Goal: Information Seeking & Learning: Learn about a topic

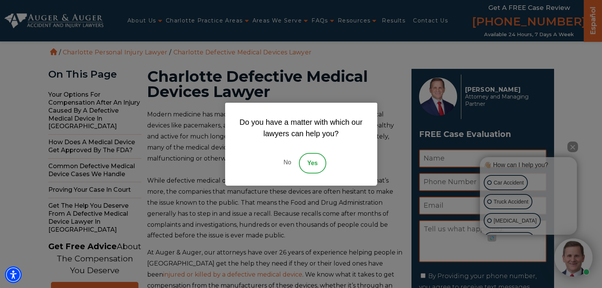
click at [308, 161] on link "Yes" at bounding box center [312, 163] width 27 height 21
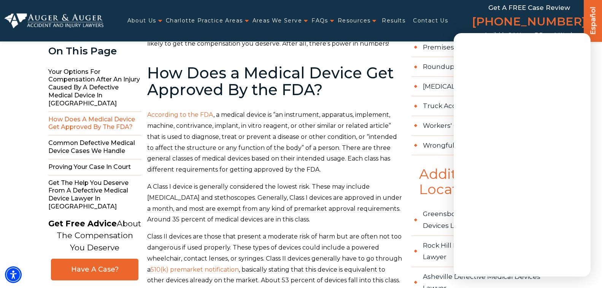
scroll to position [723, 0]
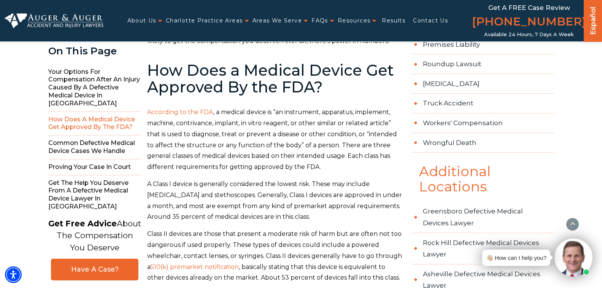
click at [528, 260] on div "👋🏼 How can I help you?" at bounding box center [516, 258] width 60 height 10
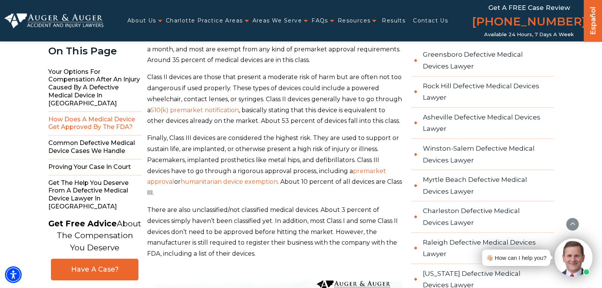
scroll to position [875, 0]
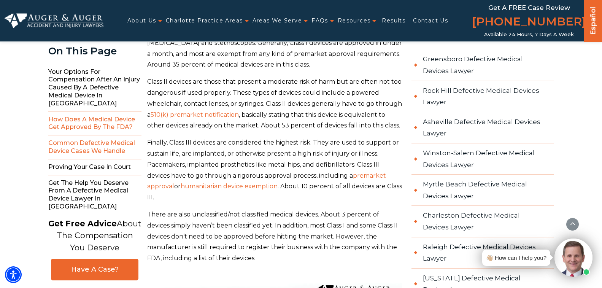
click at [87, 137] on span "Common Defective Medical Device Cases We Handle" at bounding box center [94, 147] width 93 height 24
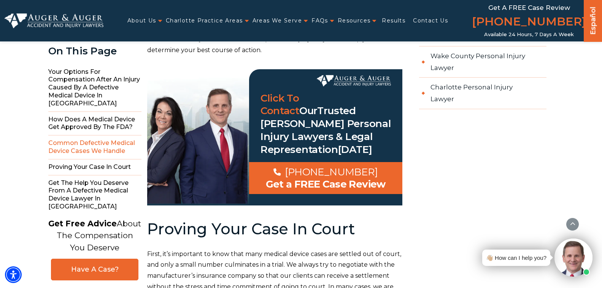
scroll to position [1968, 0]
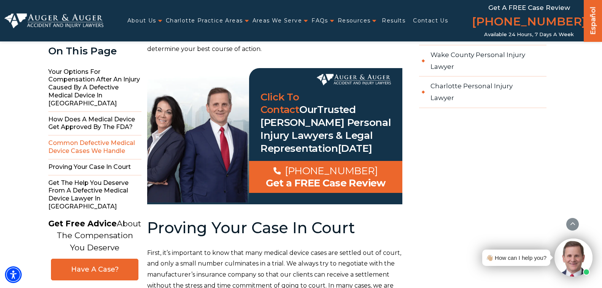
click at [487, 259] on div "👋🏼 How can I help you?" at bounding box center [516, 258] width 60 height 10
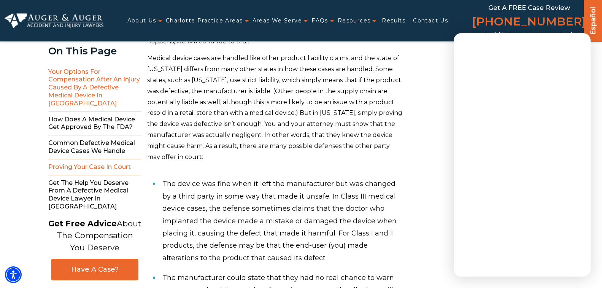
scroll to position [2196, 0]
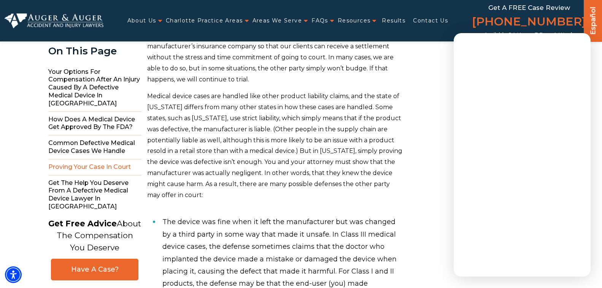
drag, startPoint x: 576, startPoint y: 6, endPoint x: 396, endPoint y: 160, distance: 236.8
click at [396, 160] on p "Medical device cases are handled like other product liability claims, and the s…" at bounding box center [274, 146] width 255 height 110
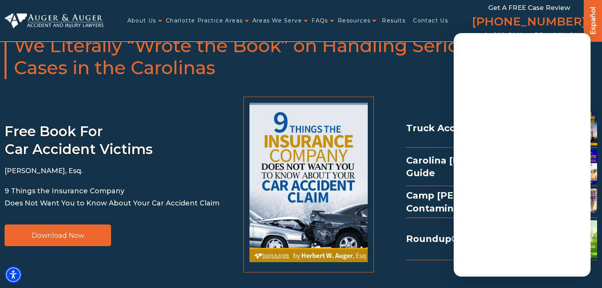
scroll to position [3641, 0]
